Goal: Transaction & Acquisition: Purchase product/service

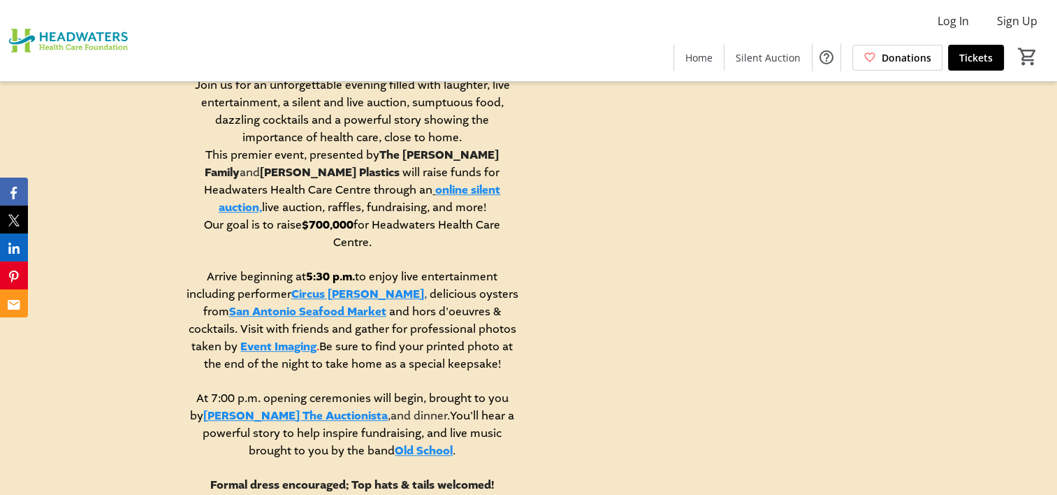
scroll to position [699, 0]
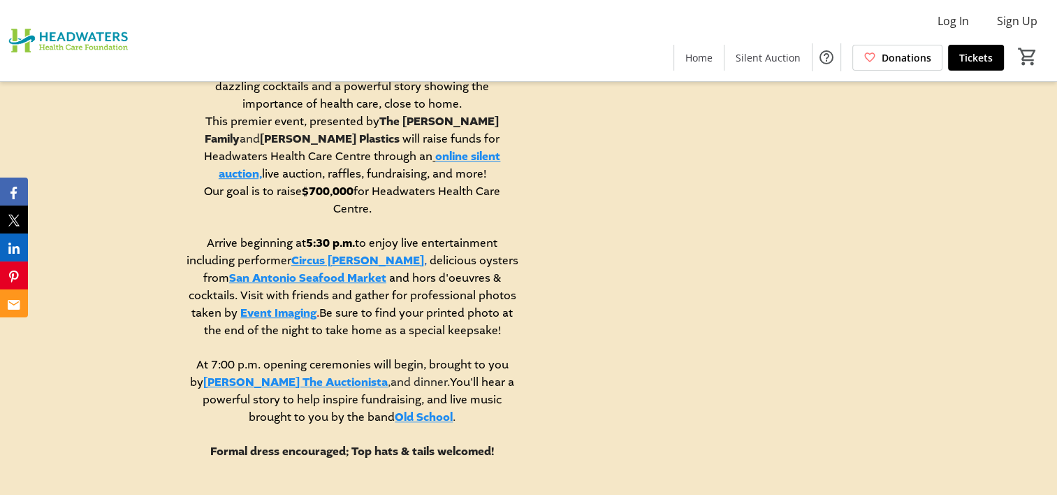
click at [328, 152] on link "online silent auction," at bounding box center [360, 165] width 282 height 33
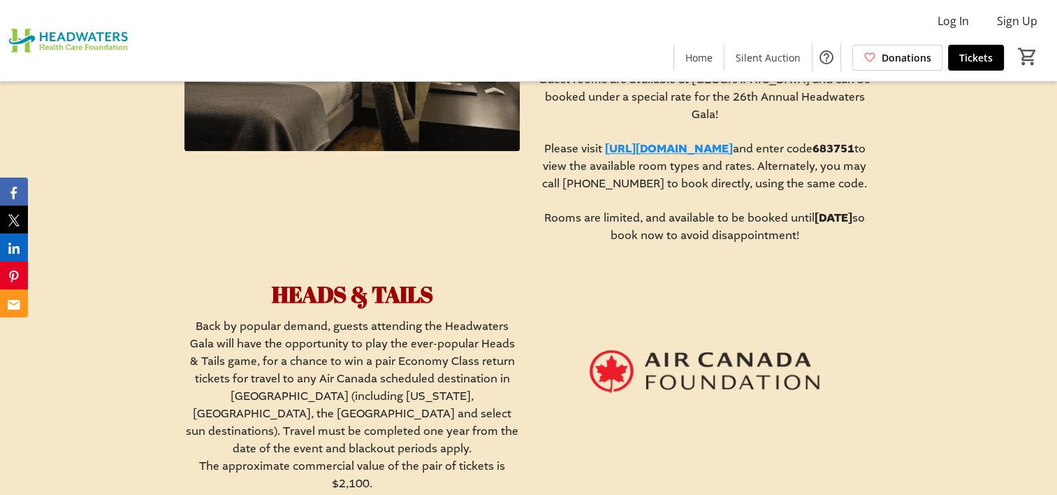
scroll to position [1328, 0]
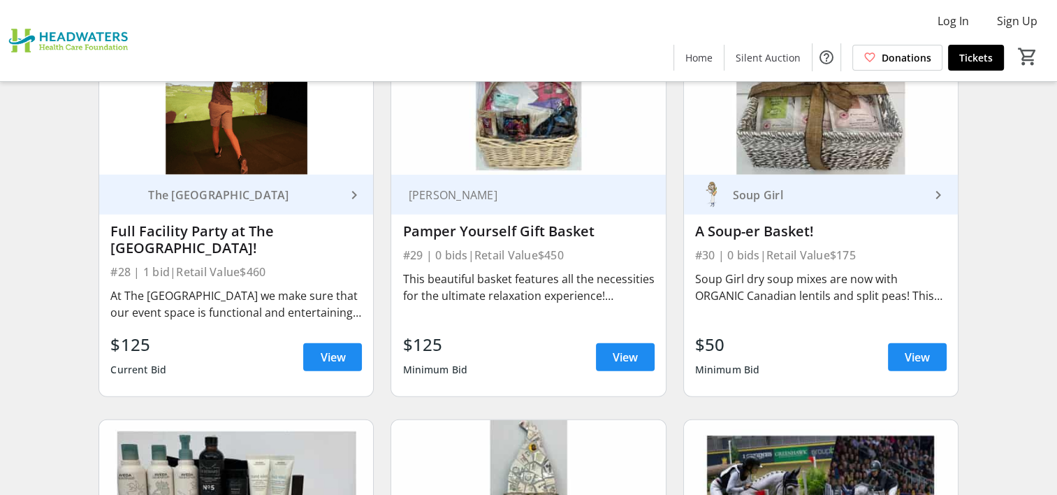
scroll to position [3773, 0]
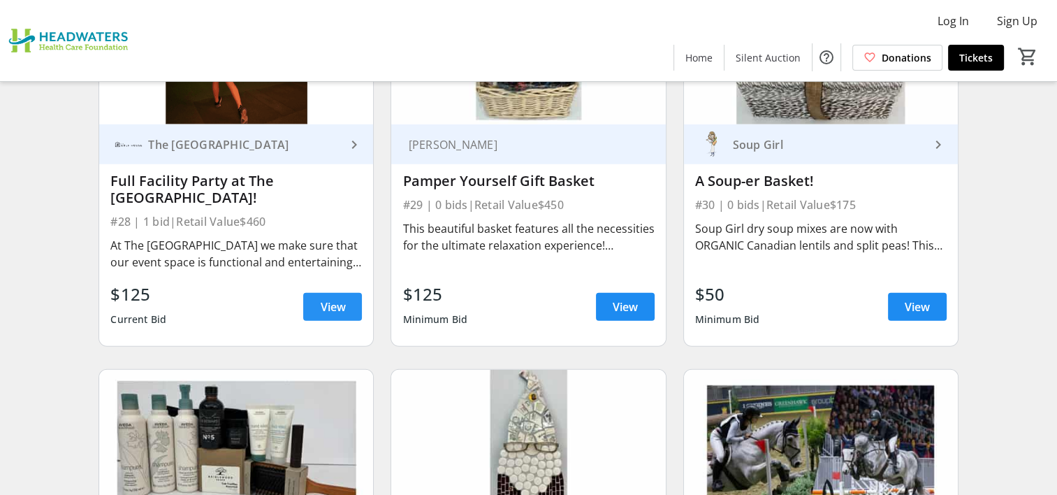
click at [337, 298] on span "View" at bounding box center [332, 306] width 25 height 17
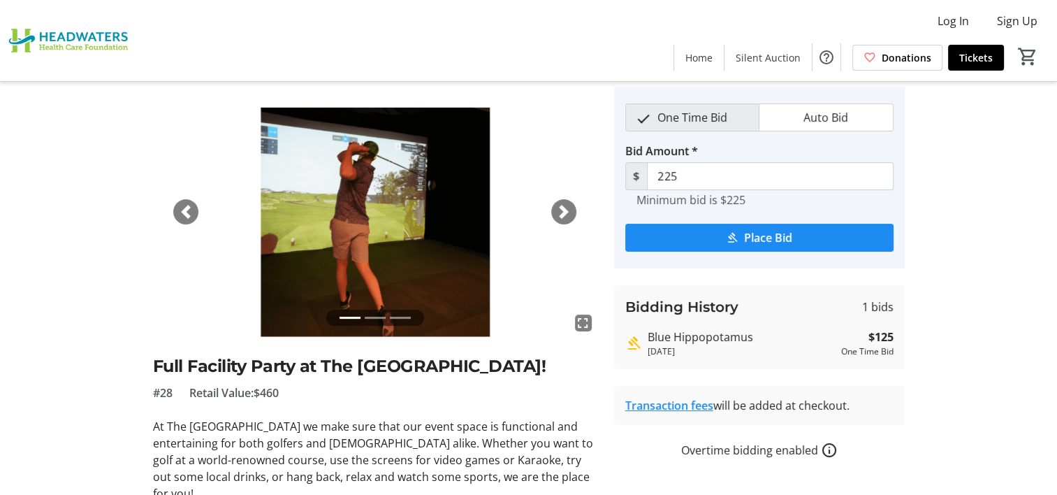
scroll to position [70, 0]
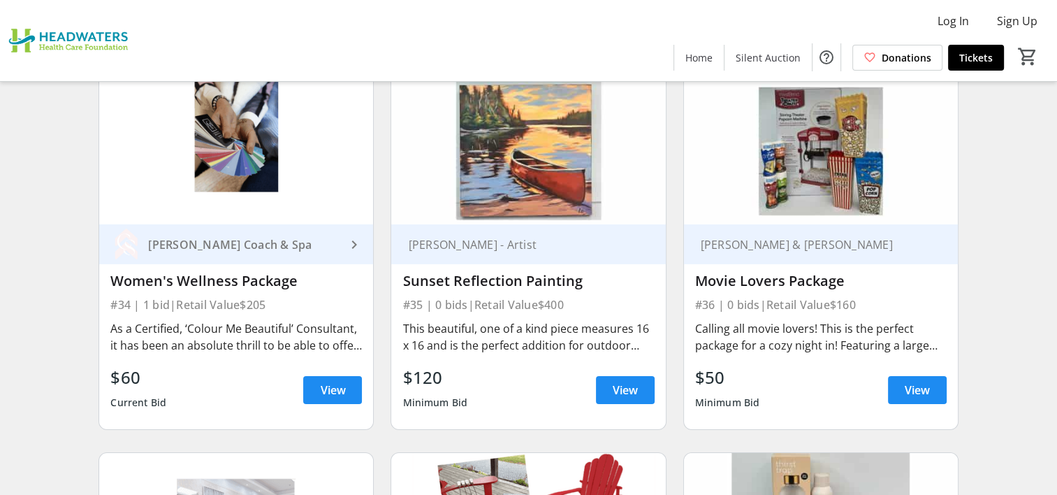
scroll to position [4402, 0]
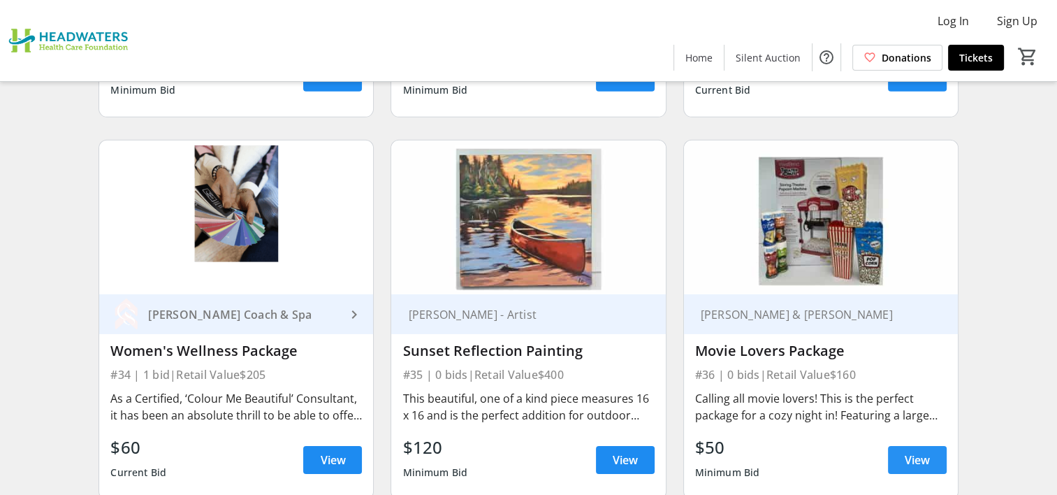
click at [922, 451] on span at bounding box center [917, 460] width 59 height 34
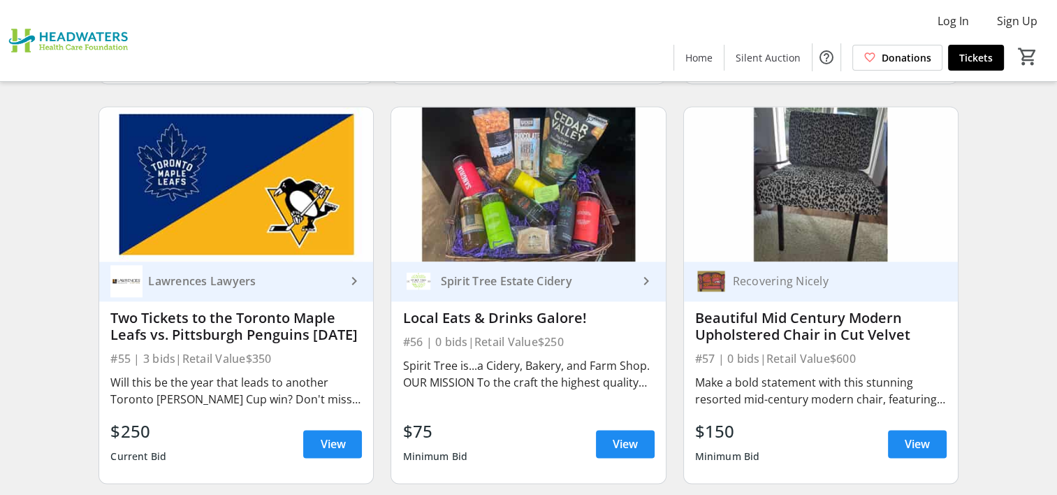
scroll to position [7267, 0]
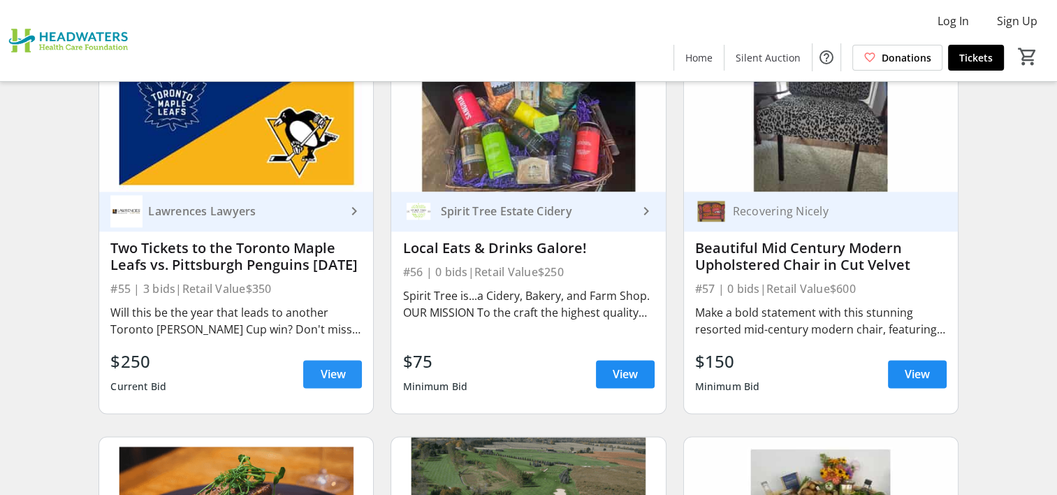
click at [333, 365] on span "View" at bounding box center [332, 373] width 25 height 17
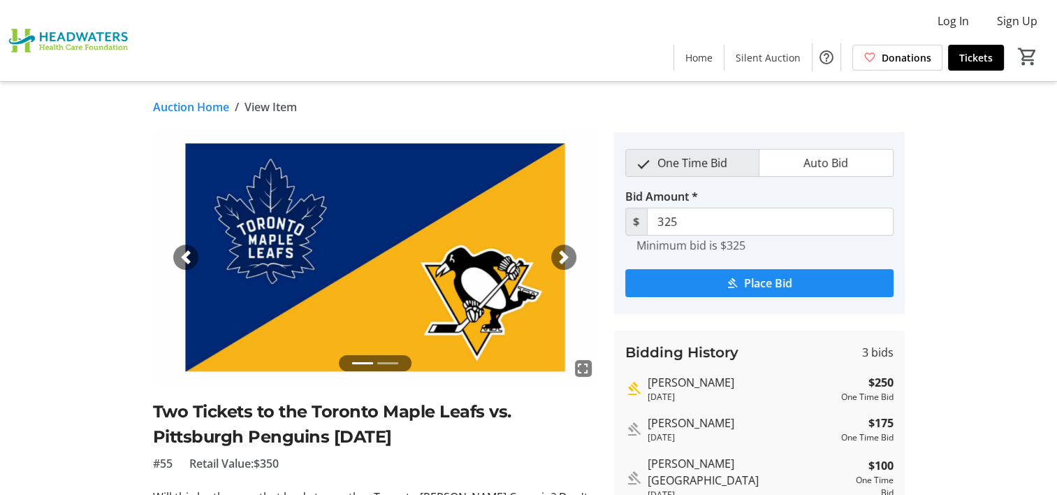
scroll to position [70, 0]
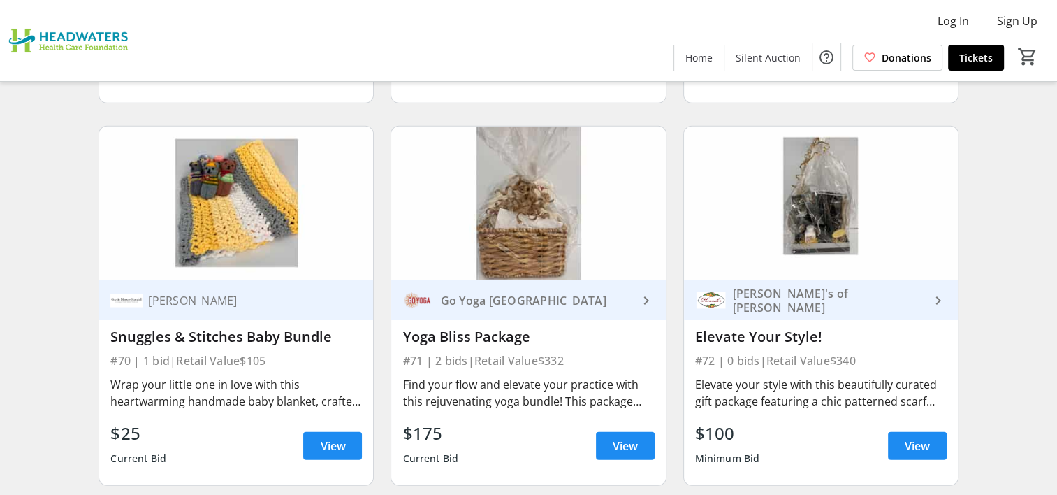
scroll to position [9090, 0]
